Goal: Contribute content: Contribute content

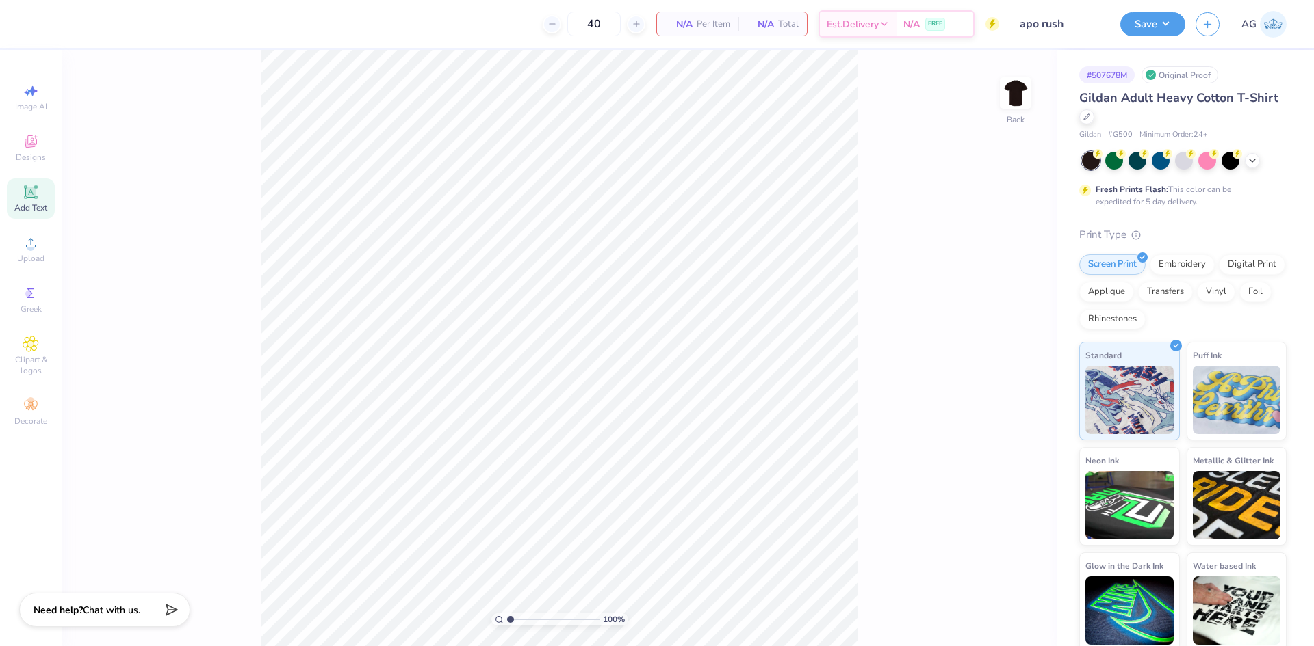
click at [31, 191] on icon at bounding box center [30, 192] width 10 height 10
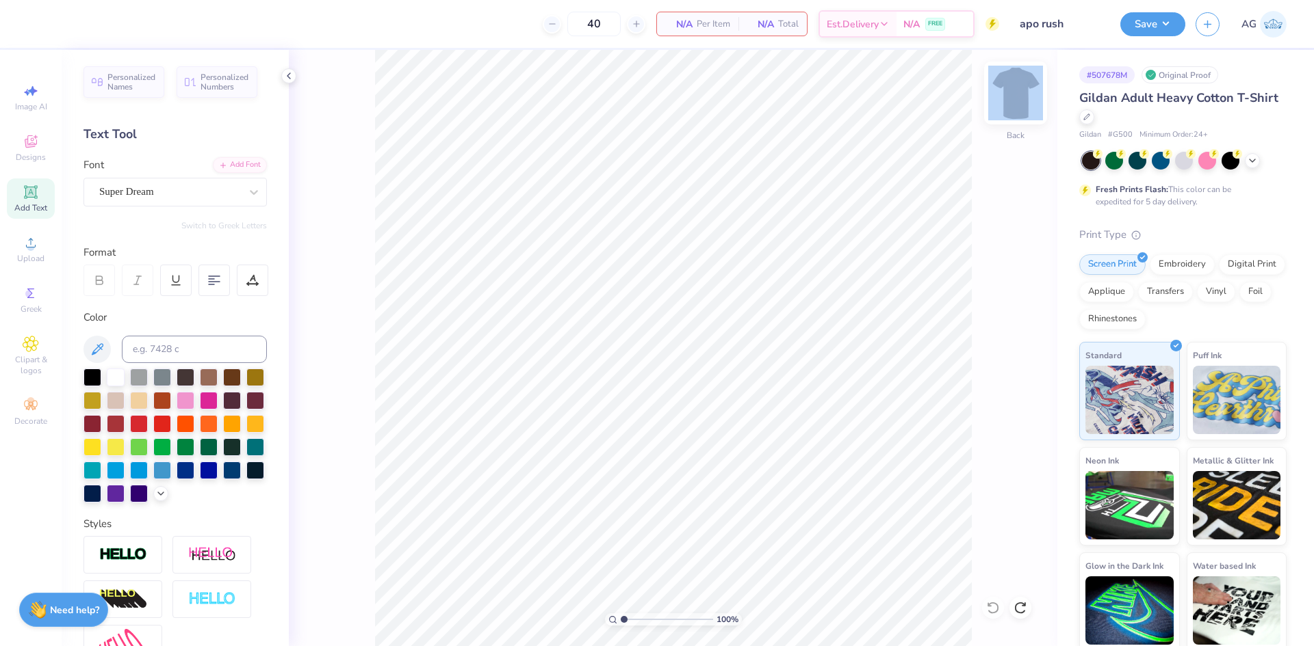
click at [1007, 111] on div "Back" at bounding box center [1014, 101] width 31 height 49
click at [27, 184] on icon at bounding box center [31, 192] width 16 height 16
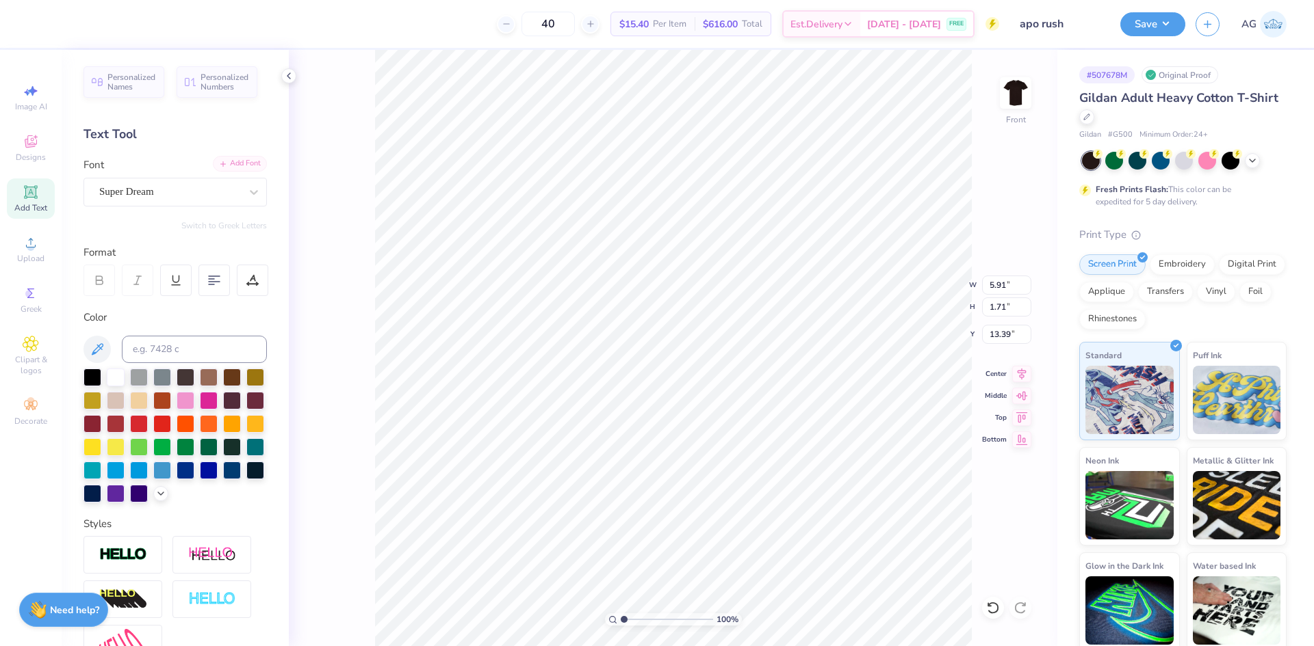
click at [224, 164] on div "Add Font" at bounding box center [240, 164] width 54 height 16
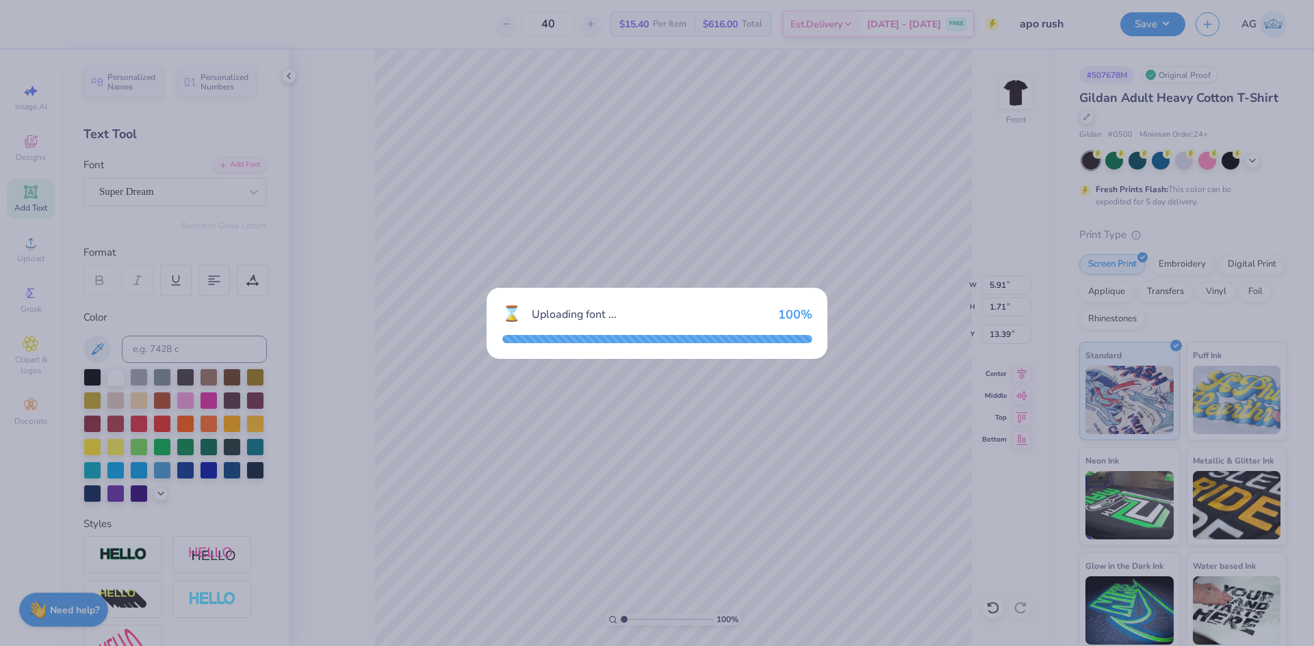
click at [789, 267] on div "⌛ Uploading font ... 100 %" at bounding box center [657, 323] width 1314 height 646
click at [786, 263] on div "⌛ Uploading font ... 100 %" at bounding box center [657, 323] width 1314 height 646
click at [541, 267] on div "⌛ Uploading font ... 100 %" at bounding box center [657, 323] width 1314 height 646
click at [547, 214] on div "⌛ Uploading font ... 100 %" at bounding box center [657, 323] width 1314 height 646
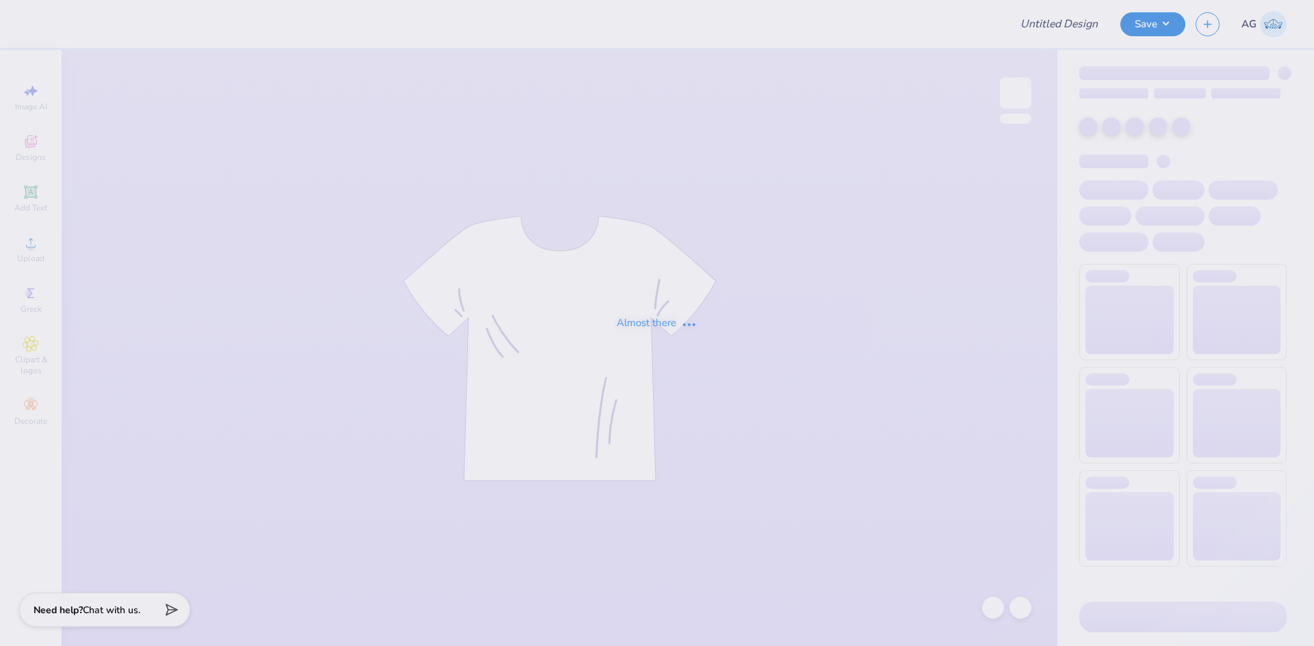
type input "apo rush"
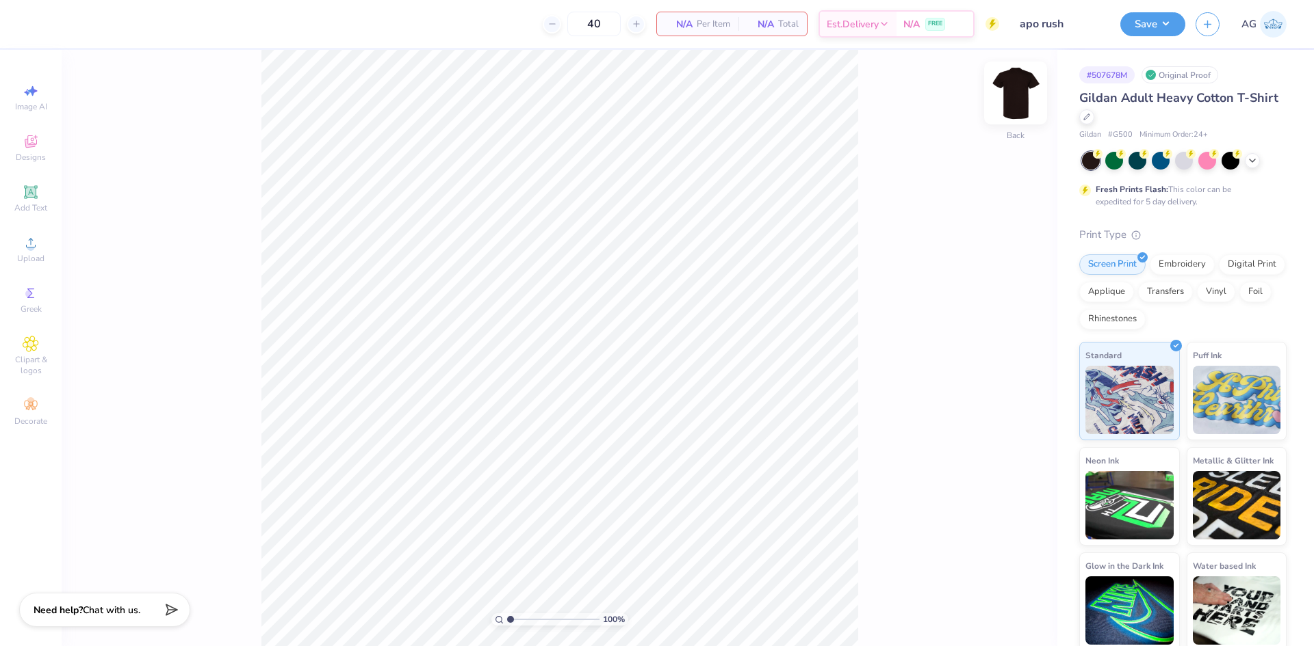
click at [1018, 92] on img at bounding box center [1015, 93] width 55 height 55
click at [47, 246] on div "Upload" at bounding box center [31, 249] width 48 height 40
click at [38, 205] on span "Add Text" at bounding box center [30, 207] width 33 height 11
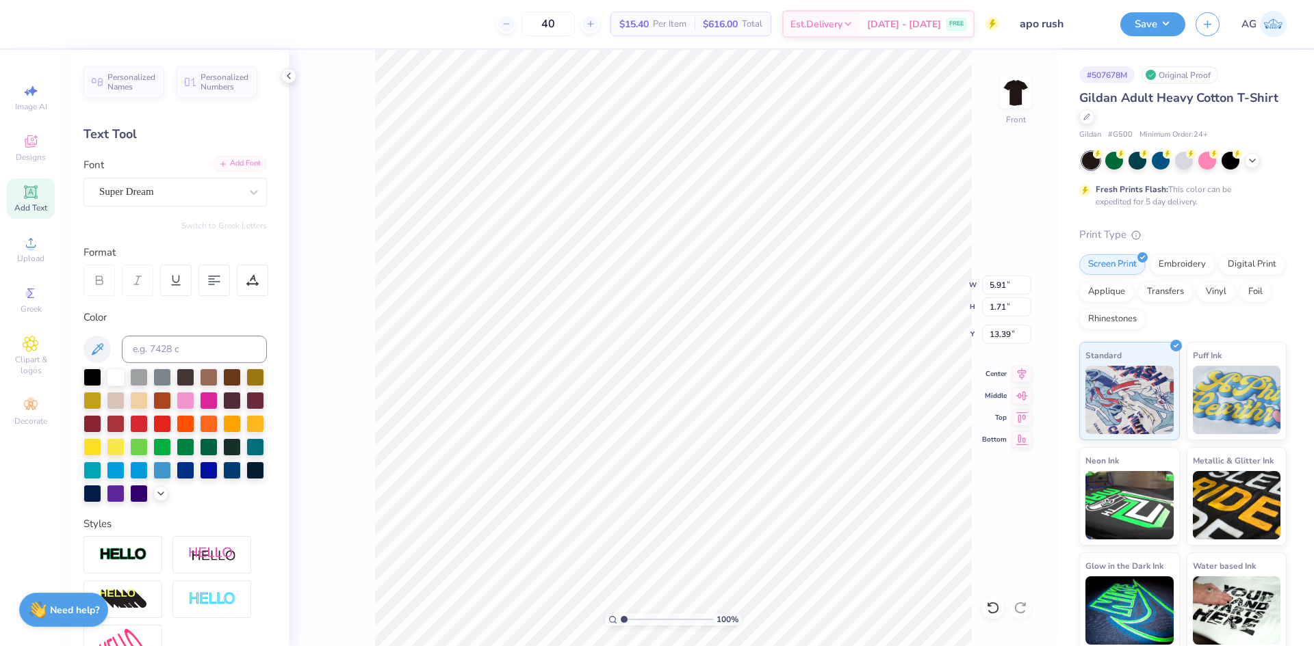
click at [219, 166] on icon at bounding box center [223, 164] width 8 height 8
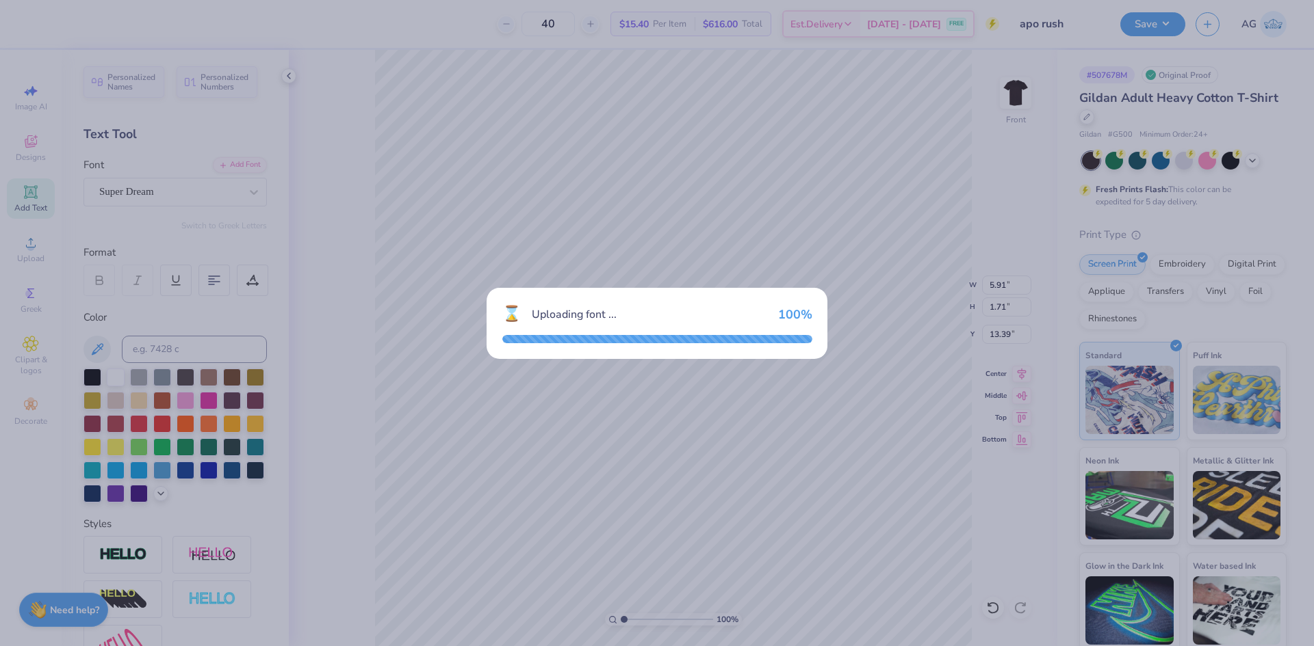
drag, startPoint x: 848, startPoint y: 449, endPoint x: 5, endPoint y: 466, distance: 843.0
click at [845, 449] on div "⌛ Uploading font ... 100 %" at bounding box center [657, 323] width 1314 height 646
click at [744, 491] on div "⌛ Uploading font ... 100 %" at bounding box center [657, 323] width 1314 height 646
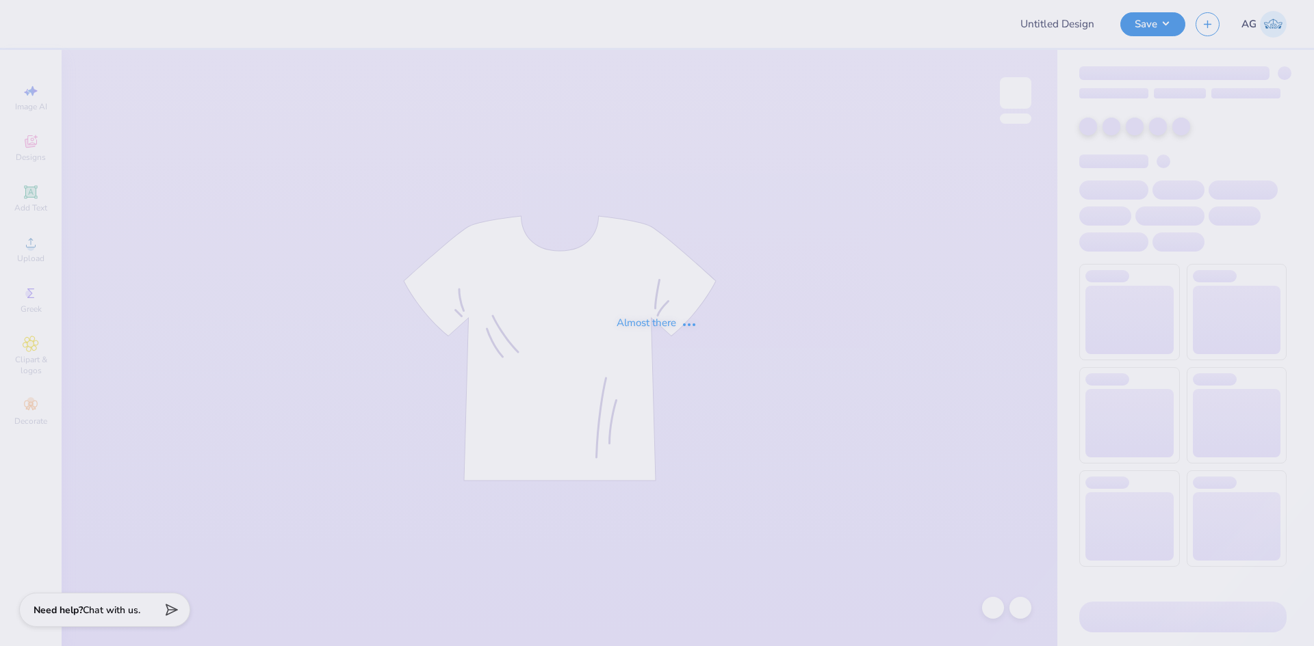
type input "apo rush"
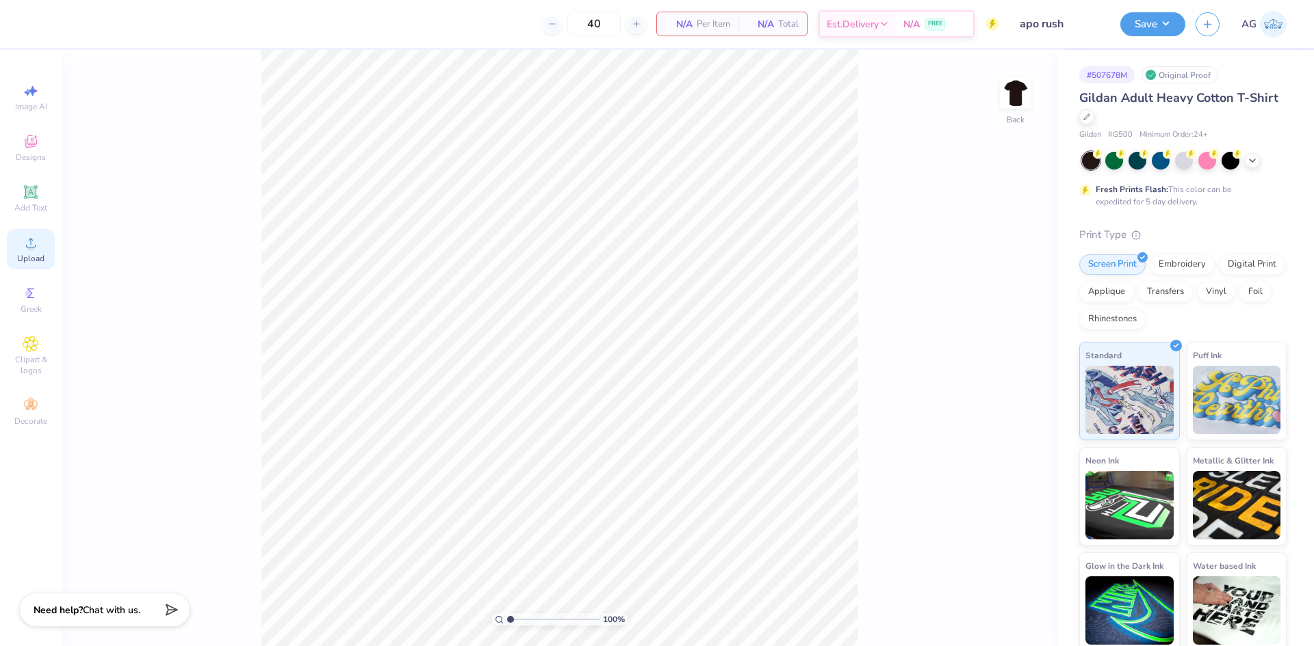
click at [24, 249] on icon at bounding box center [31, 243] width 16 height 16
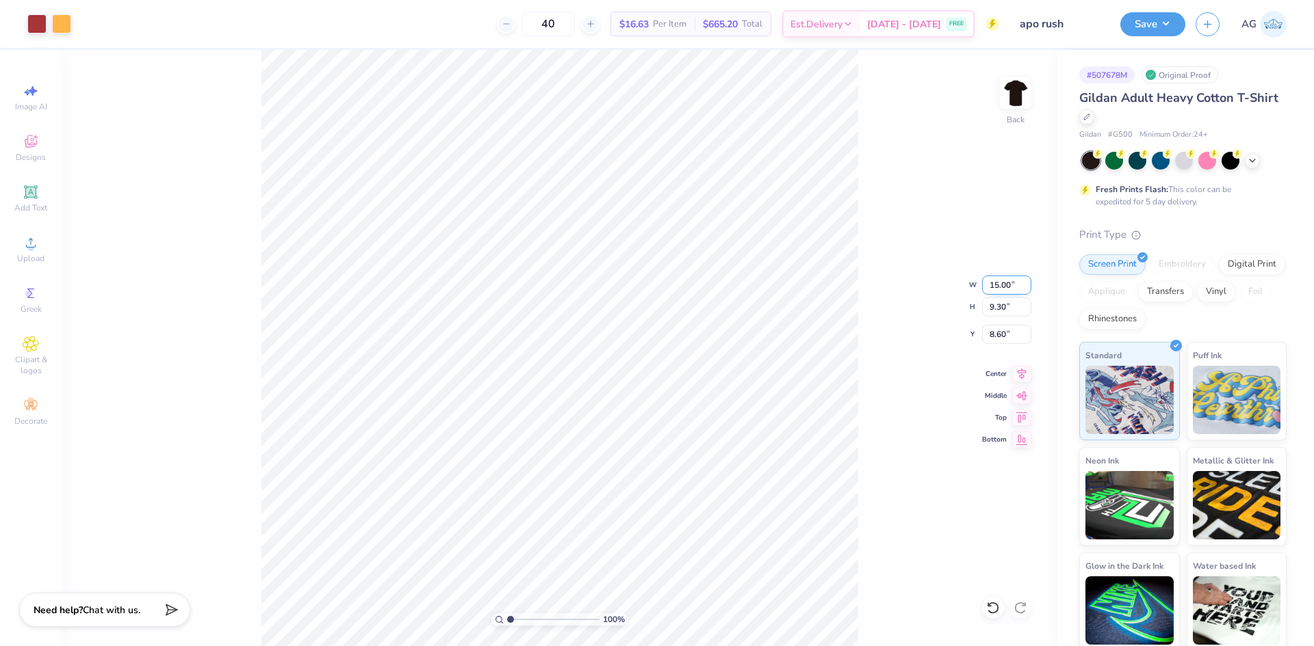
click at [993, 283] on input "15.00" at bounding box center [1006, 285] width 49 height 19
type input "4.00"
type input "2.48"
click at [1008, 332] on input "9.28" at bounding box center [1006, 334] width 49 height 19
type input "3.00"
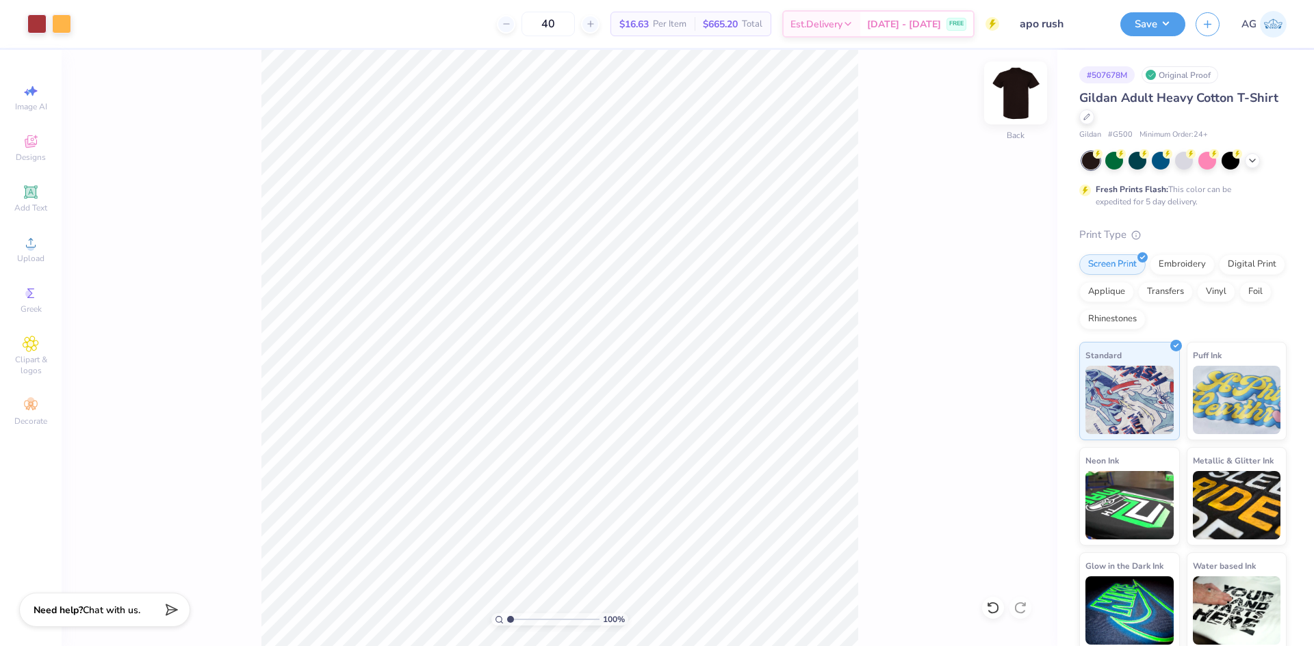
click at [1022, 106] on img at bounding box center [1015, 93] width 55 height 55
click at [32, 259] on span "Upload" at bounding box center [30, 258] width 27 height 11
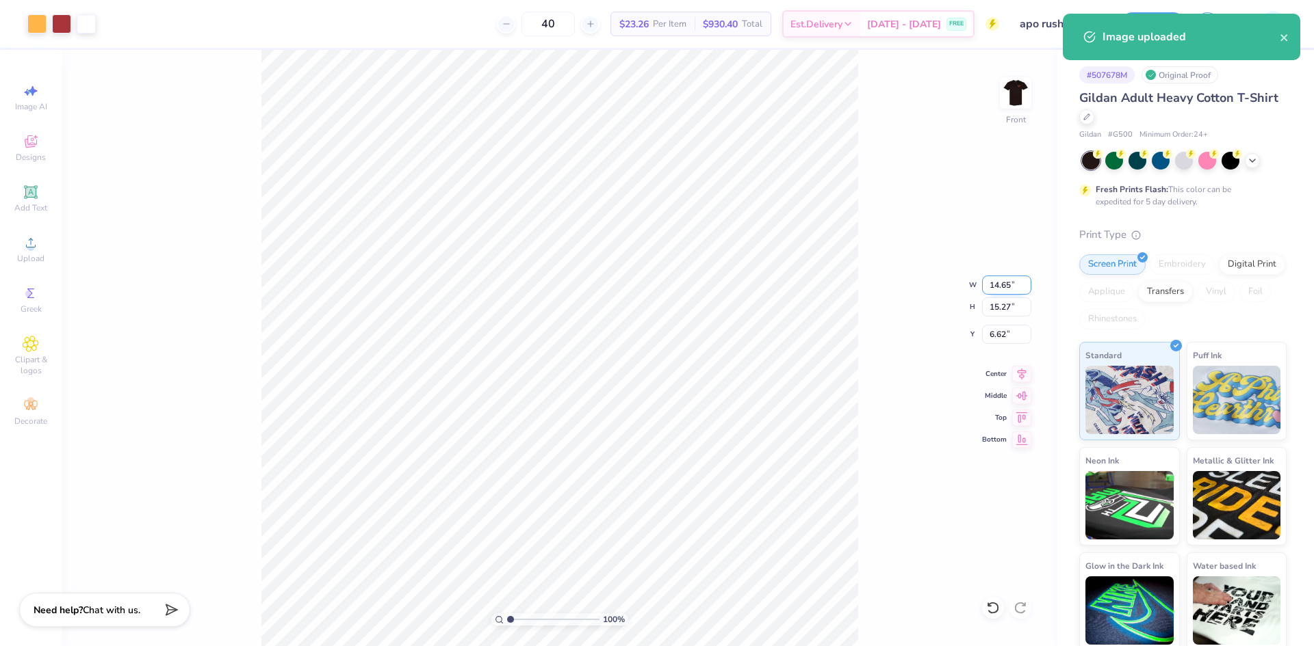
click at [999, 290] on input "14.65" at bounding box center [1006, 285] width 49 height 19
type input "12.50"
type input "13.03"
click at [981, 332] on div "100 % Front W 12.50 12.50 " H 13.03 13.03 " Y 7.74 7.74 " Center Middle Top Bot…" at bounding box center [559, 348] width 995 height 597
click at [997, 339] on input "7.74" at bounding box center [1006, 334] width 49 height 19
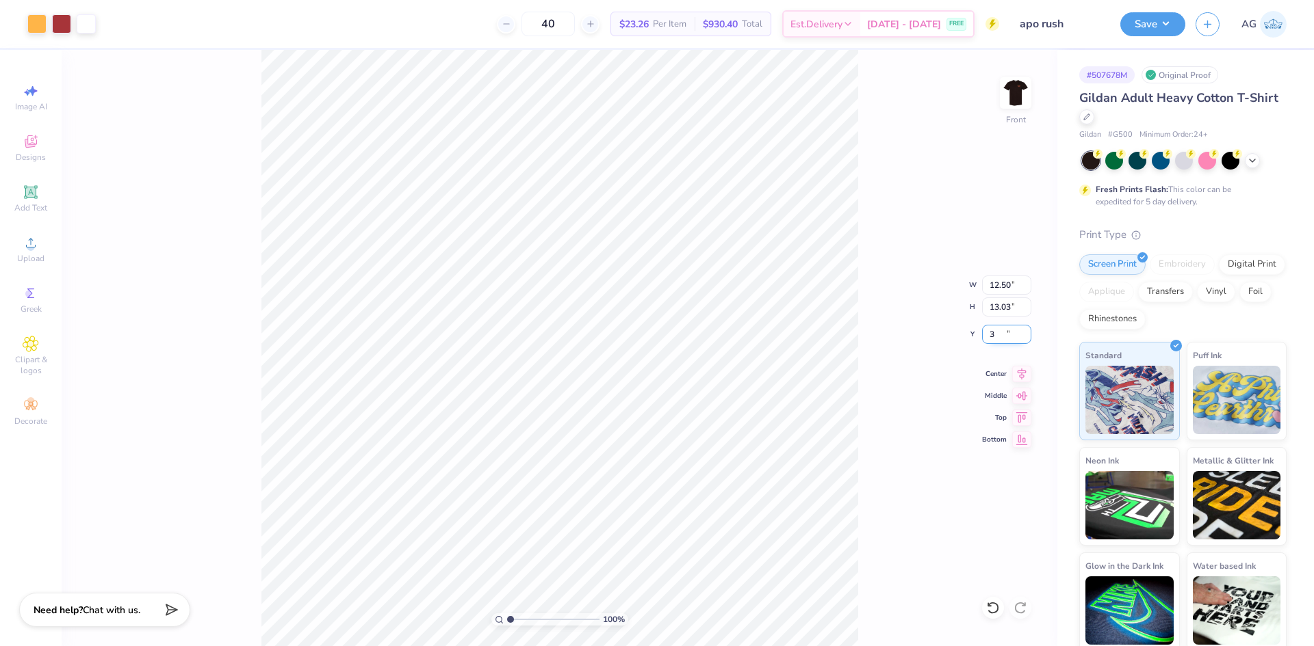
type input "3.00"
click at [890, 273] on div "100 % Front W 12.50 12.50 " H 13.03 13.03 " Y 3.00 3.00 " Center Middle Top Bot…" at bounding box center [559, 348] width 995 height 597
click at [1156, 18] on button "Save" at bounding box center [1152, 22] width 65 height 24
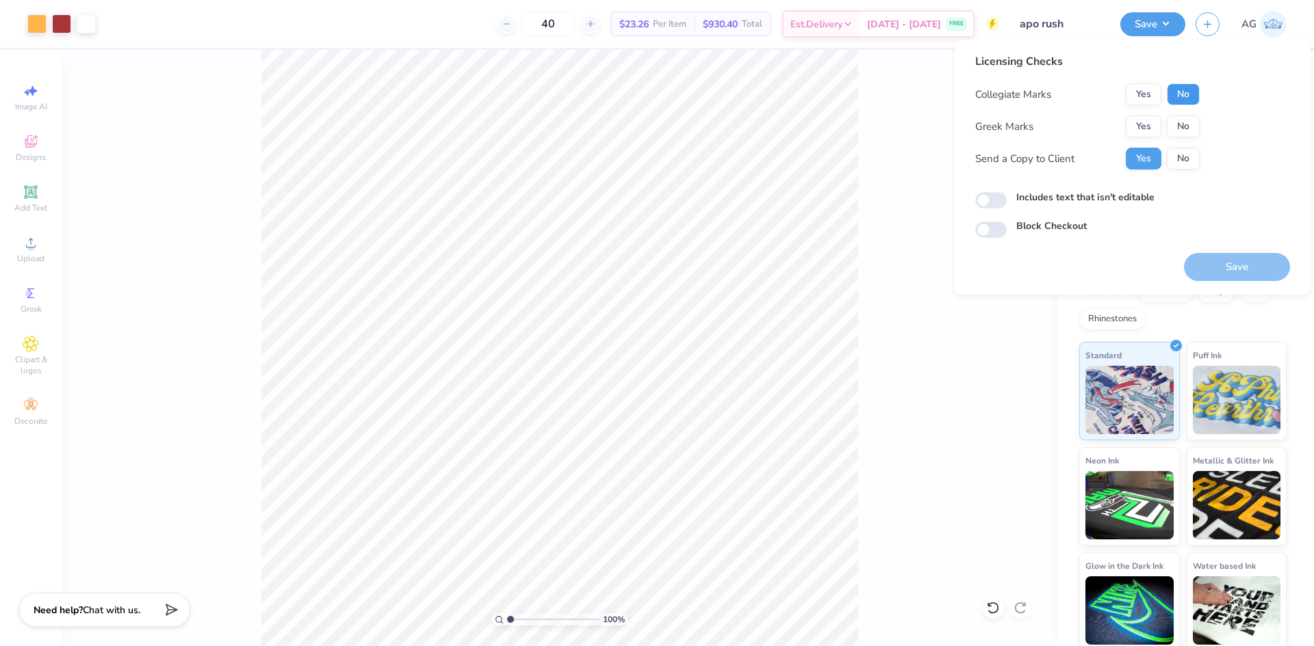
click at [1186, 90] on button "No" at bounding box center [1182, 94] width 33 height 22
click at [1143, 127] on button "Yes" at bounding box center [1143, 127] width 36 height 22
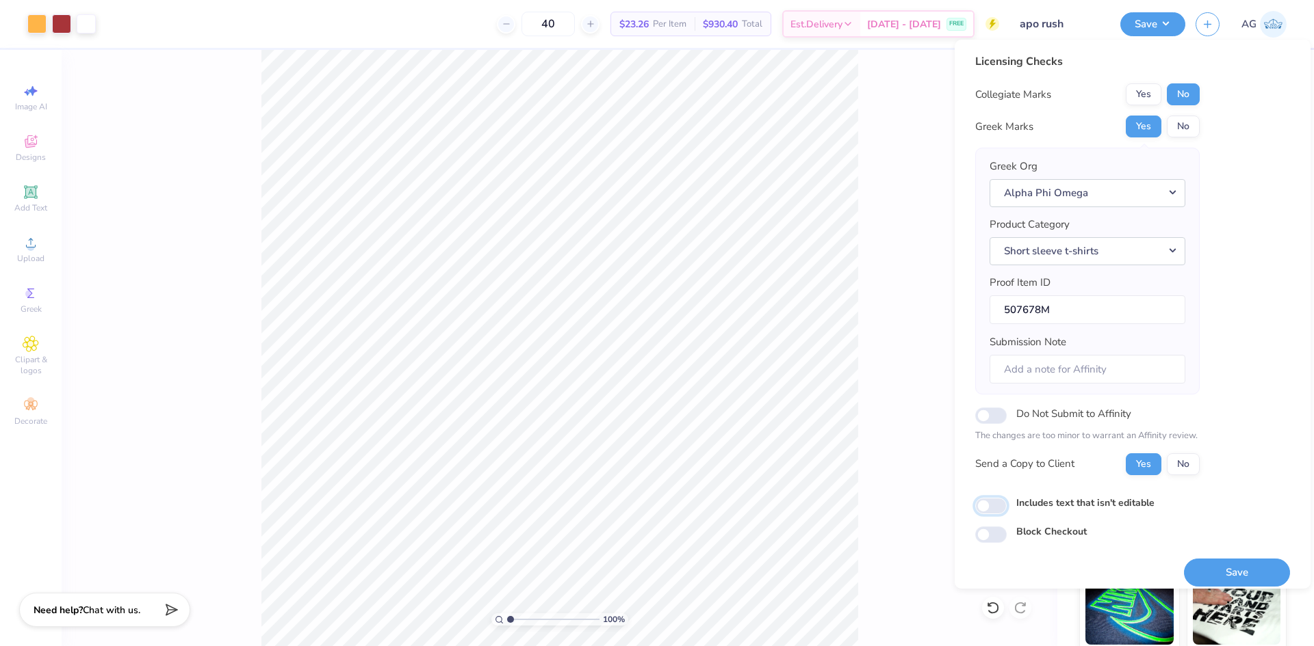
click at [992, 514] on input "Includes text that isn't editable" at bounding box center [990, 506] width 31 height 16
checkbox input "true"
click at [1197, 579] on button "Save" at bounding box center [1237, 573] width 106 height 28
